Goal: Information Seeking & Learning: Learn about a topic

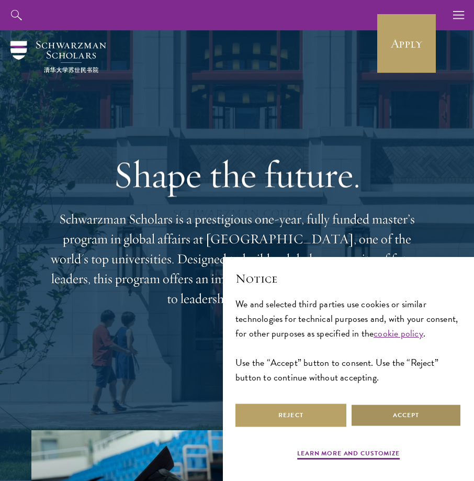
click at [392, 416] on button "Accept" at bounding box center [406, 416] width 111 height 24
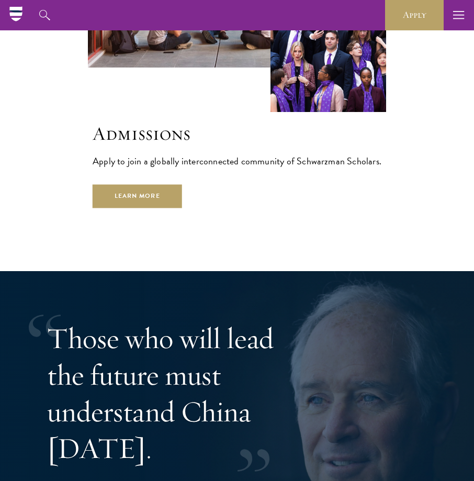
click at [446, 10] on button "button" at bounding box center [459, 15] width 30 height 30
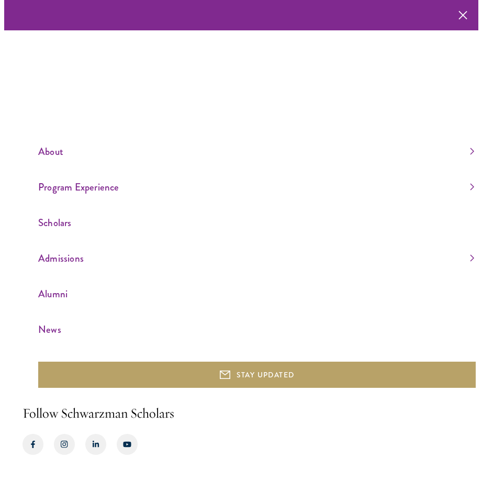
scroll to position [2760, 0]
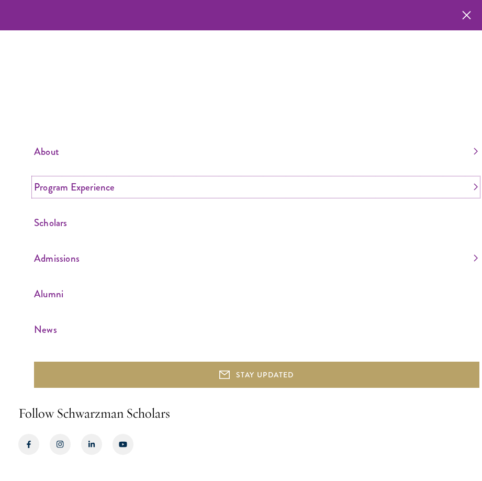
click at [162, 187] on link "Program Experience" at bounding box center [256, 187] width 444 height 17
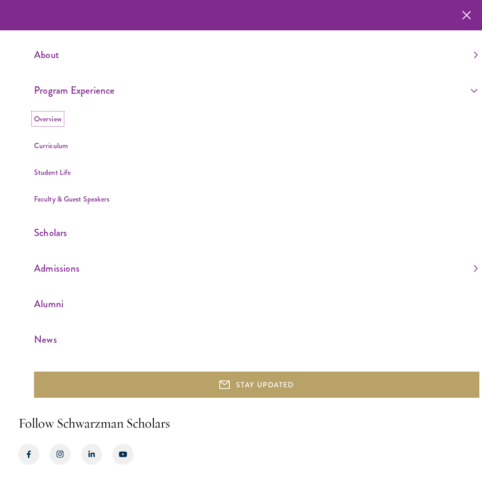
click at [56, 118] on link "Overview" at bounding box center [48, 119] width 28 height 10
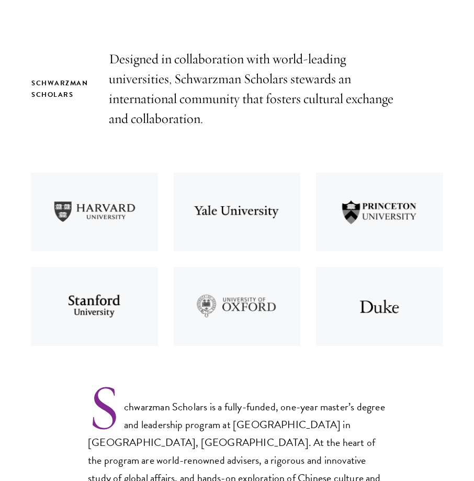
scroll to position [419, 0]
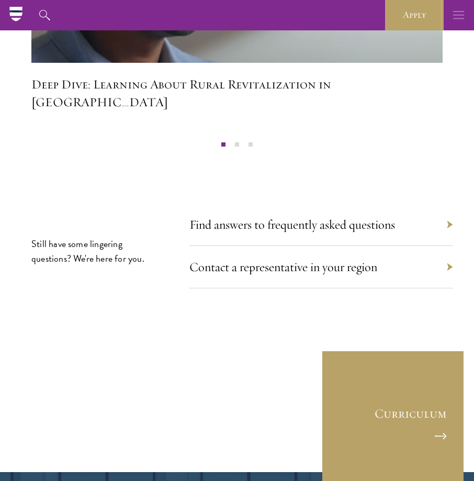
click at [458, 17] on icon "button" at bounding box center [459, 15] width 12 height 30
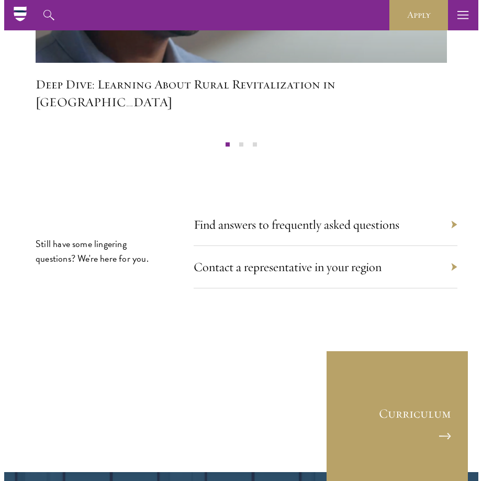
scroll to position [5735, 0]
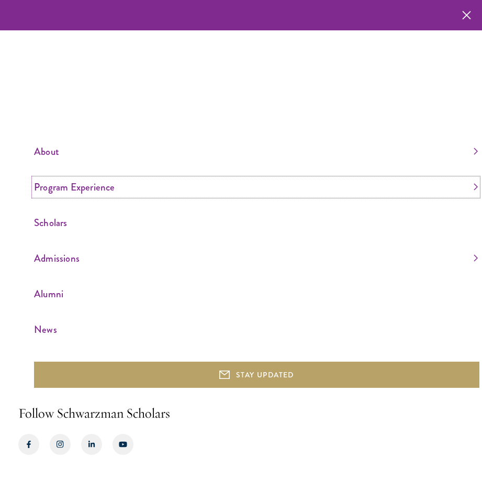
click at [116, 189] on link "Program Experience" at bounding box center [256, 187] width 444 height 17
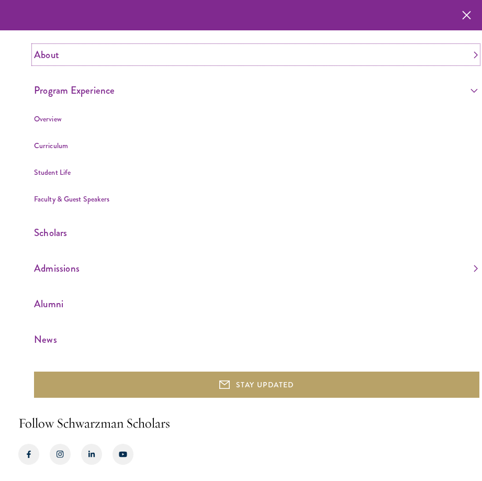
click at [43, 55] on link "About" at bounding box center [256, 54] width 444 height 17
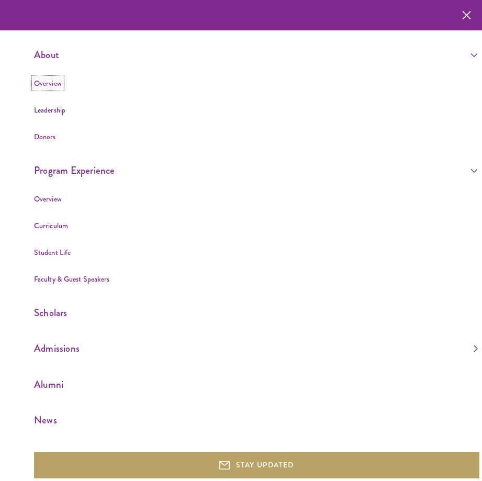
click at [51, 83] on link "Overview" at bounding box center [48, 83] width 28 height 10
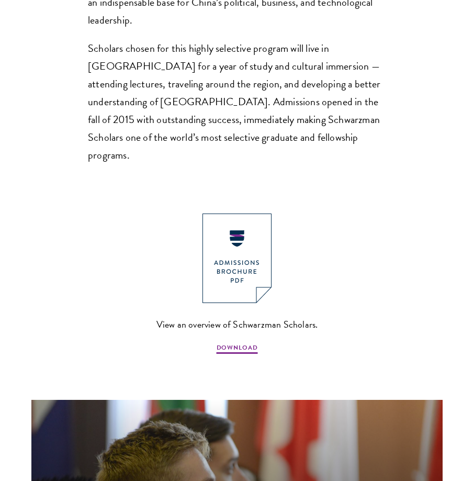
scroll to position [890, 0]
